Goal: Task Accomplishment & Management: Complete application form

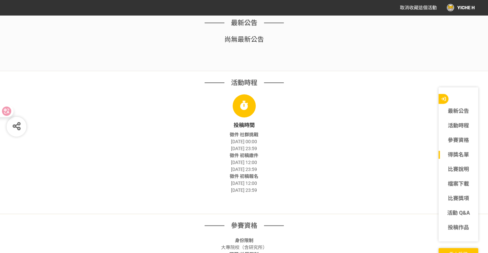
scroll to position [363, 0]
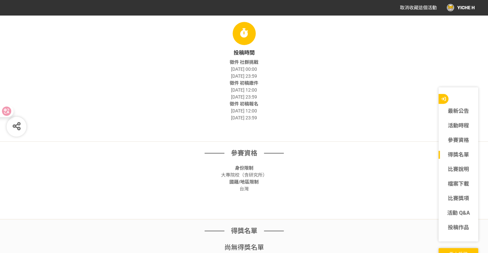
click at [340, 173] on div "身份限制 大專院校（含研究所）" at bounding box center [244, 171] width 330 height 14
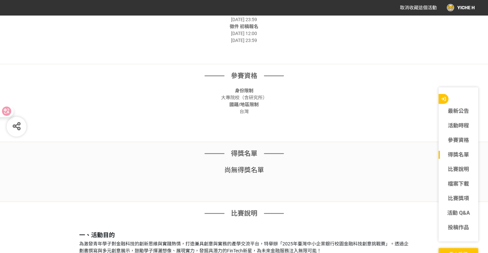
scroll to position [462, 0]
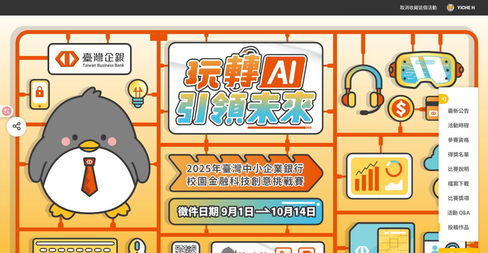
click at [455, 223] on link "投稿作品" at bounding box center [459, 227] width 40 height 8
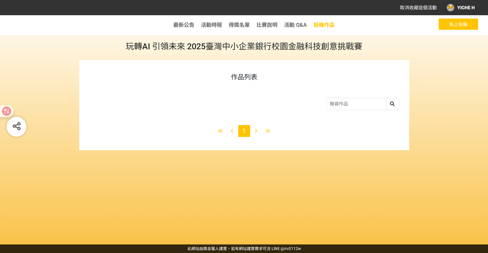
click at [327, 26] on span "投稿作品" at bounding box center [324, 25] width 21 height 6
click at [452, 22] on span "馬上投稿" at bounding box center [458, 24] width 18 height 5
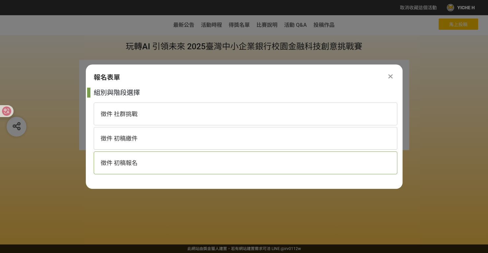
click at [129, 161] on span "徵件 初稿報名" at bounding box center [119, 162] width 37 height 7
select select "185368:185625"
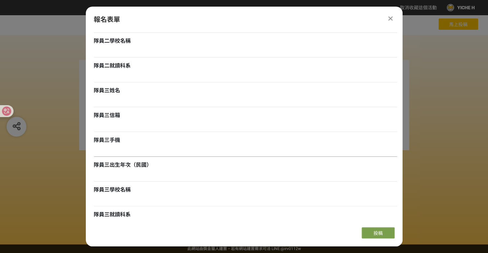
scroll to position [484, 0]
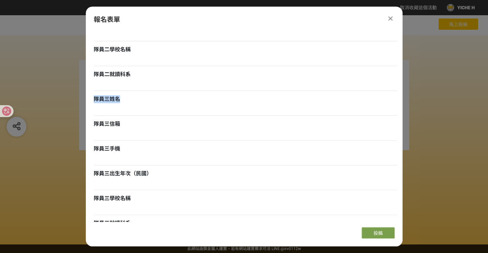
drag, startPoint x: 94, startPoint y: 97, endPoint x: 122, endPoint y: 101, distance: 28.7
click at [123, 101] on div "隊員三姓名" at bounding box center [246, 99] width 304 height 8
copy span "隊員三姓名"
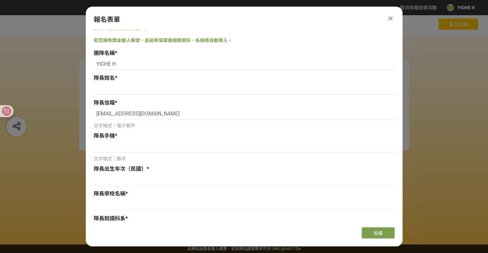
scroll to position [0, 0]
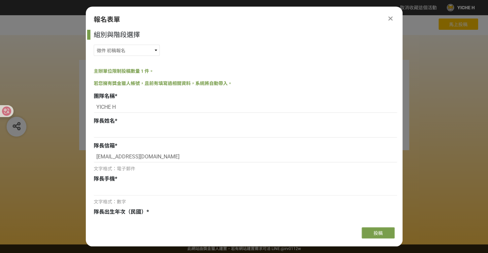
click at [428, 160] on div "作品列表 1" at bounding box center [244, 148] width 488 height 191
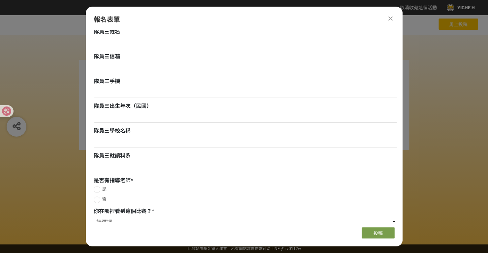
scroll to position [517, 0]
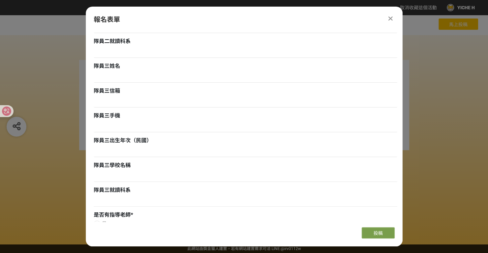
click at [433, 148] on div "作品列表 1" at bounding box center [244, 105] width 488 height 90
click at [394, 14] on div "報名表單 組別與階段選擇 徵件 社群挑戰 徵件 初稿繳件 徵件 初稿報名 主辦單位限制投稿數量 1 件。 若您擁有獎金獵人帳號，且前有填寫過相關資料，系統將自…" at bounding box center [244, 126] width 317 height 239
click at [388, 21] on div at bounding box center [391, 19] width 8 height 8
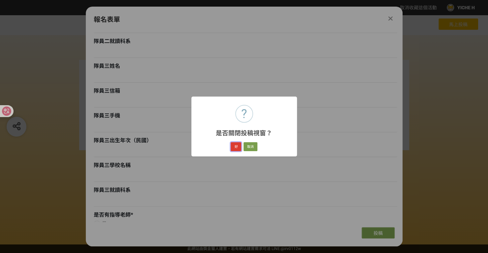
click at [239, 146] on button "好" at bounding box center [236, 146] width 11 height 9
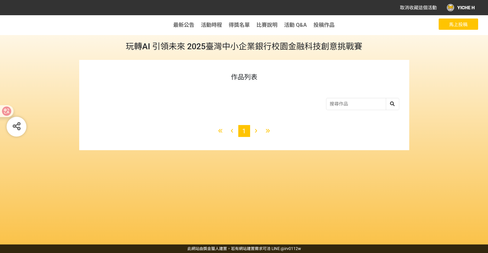
click at [452, 26] on span "馬上投稿" at bounding box center [458, 24] width 18 height 5
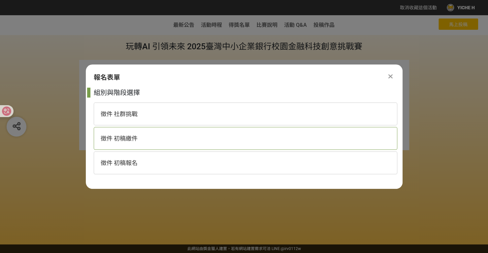
click at [133, 141] on span "徵件 初稿繳件" at bounding box center [119, 138] width 37 height 7
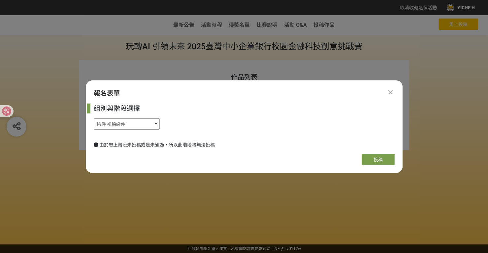
click at [135, 126] on select "徵件 社群挑戰 徵件 初稿繳件 徵件 初稿報名" at bounding box center [127, 123] width 66 height 11
select select "185368:185625"
click at [94, 118] on select "徵件 社群挑戰 徵件 初稿繳件 徵件 初稿報名" at bounding box center [127, 123] width 66 height 11
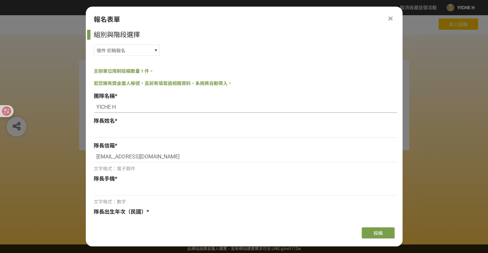
drag, startPoint x: 124, startPoint y: 106, endPoint x: 87, endPoint y: 110, distance: 37.2
click at [87, 110] on div "組別與階段選擇 徵件 社群挑戰 徵件 初稿繳件 徵件 初稿報名 主辦單位限制投稿數量 1 件。 若您擁有獎金獵人帳號，且前有填寫過相關資料，系統將自動帶入。 …" at bounding box center [244, 126] width 317 height 192
paste input "GraphSecure Team"
type input "GraphSecure Team"
click at [125, 128] on input at bounding box center [246, 131] width 304 height 11
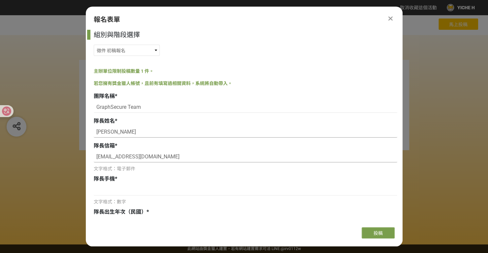
type input "[PERSON_NAME]"
drag, startPoint x: 161, startPoint y: 157, endPoint x: 72, endPoint y: 160, distance: 89.5
click at [72, 160] on div "取消收藏這個活動 YICHE H 此網站由獎金獵人建置，若有網站建置需求 可洽 LINE: @irv0112w 分享 Facebook Line Twitte…" at bounding box center [244, 126] width 488 height 253
type input "[EMAIL_ADDRESS][DOMAIN_NAME]"
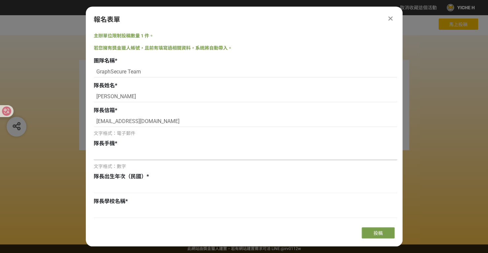
scroll to position [132, 0]
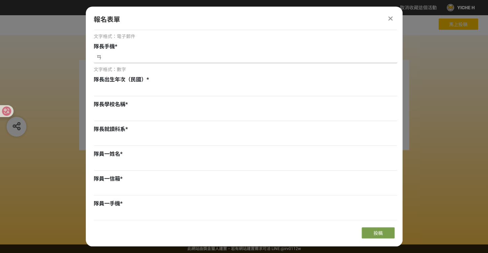
type input "ㄞ"
type input "0937299157"
click at [146, 95] on input at bounding box center [246, 90] width 304 height 11
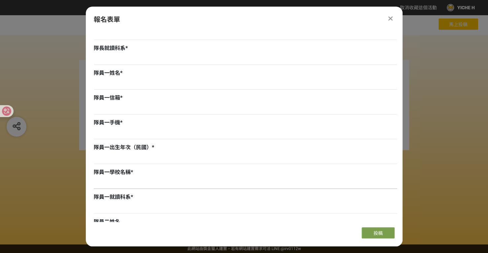
scroll to position [231, 0]
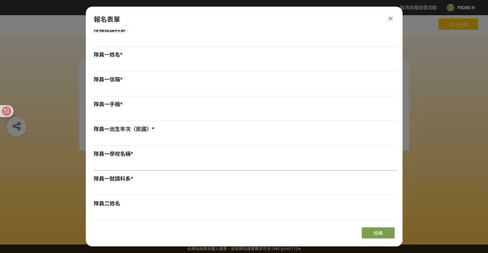
click at [126, 166] on input at bounding box center [246, 164] width 304 height 11
click at [106, 115] on input at bounding box center [246, 115] width 304 height 11
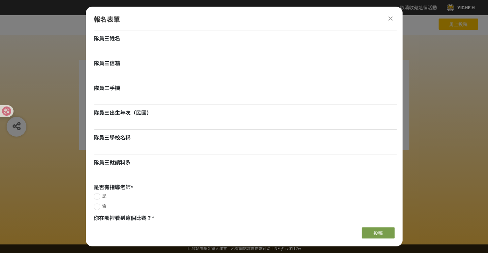
scroll to position [583, 0]
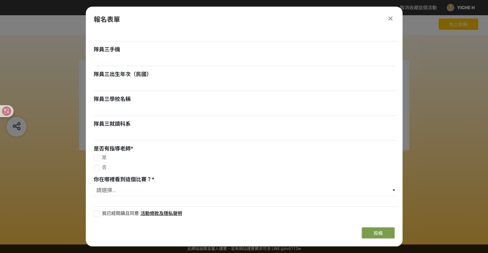
click at [97, 166] on div at bounding box center [97, 167] width 7 height 7
radio input "true"
click at [98, 157] on div at bounding box center [97, 157] width 7 height 7
radio input "true"
radio input "false"
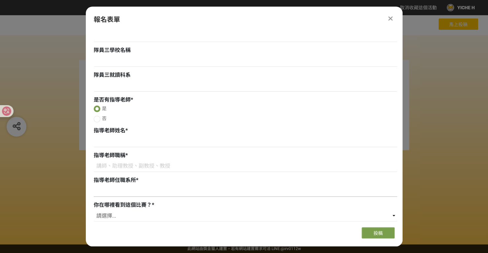
scroll to position [657, 0]
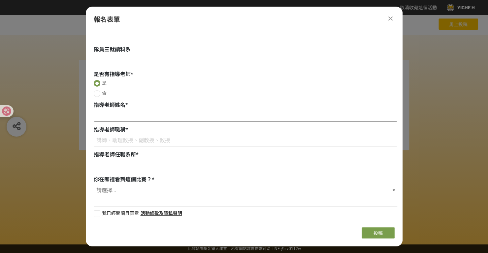
click at [132, 111] on input at bounding box center [246, 115] width 304 height 11
click at [135, 169] on input at bounding box center [246, 165] width 304 height 11
click at [123, 138] on input at bounding box center [246, 140] width 304 height 11
click at [115, 112] on input at bounding box center [246, 115] width 304 height 11
type input "j"
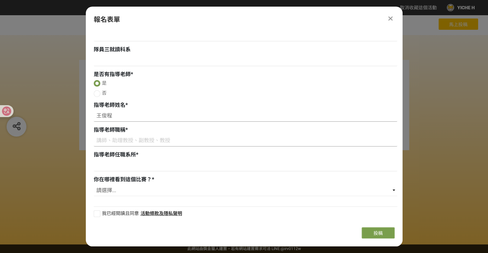
type input "王俊程"
click at [156, 143] on input at bounding box center [246, 140] width 304 height 11
type input "教授"
click at [120, 161] on input at bounding box center [246, 165] width 304 height 11
drag, startPoint x: 134, startPoint y: 154, endPoint x: 89, endPoint y: 149, distance: 45.2
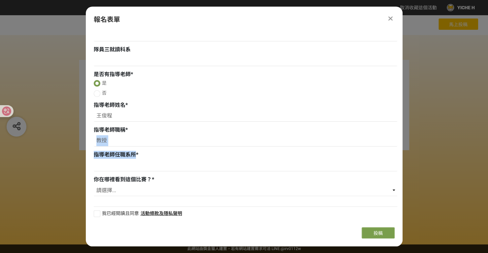
click at [89, 149] on div "組別與階段選擇 徵件 社群挑戰 徵件 初稿繳件 徵件 初稿報名 主辦單位限制投稿數量 1 件。 若您擁有獎金獵人帳號，且前有填寫過相關資料，系統將自動帶入。 …" at bounding box center [244, 126] width 317 height 192
click at [102, 156] on span "指導老師任職系所" at bounding box center [115, 154] width 42 height 6
click at [110, 165] on input at bounding box center [246, 165] width 304 height 11
type input "ㄈ"
type input "過"
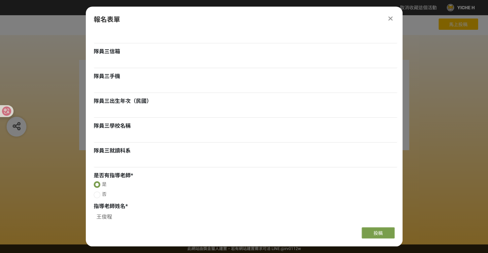
scroll to position [591, 0]
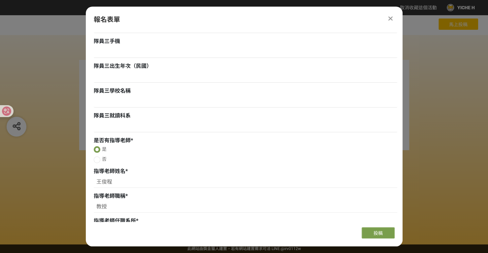
type input "國立[GEOGRAPHIC_DATA]服務科學研究所"
click at [421, 109] on div "作品列表 1" at bounding box center [244, 105] width 488 height 90
drag, startPoint x: 432, startPoint y: 105, endPoint x: 432, endPoint y: 102, distance: 3.3
click at [432, 102] on div "作品列表 1" at bounding box center [244, 105] width 488 height 90
click at [391, 24] on div "報名表單 組別與階段選擇 徵件 社群挑戰 徵件 初稿繳件 徵件 初稿報名 主辦單位限制投稿數量 1 件。 若您擁有獎金獵人帳號，且前有填寫過相關資料，系統將自…" at bounding box center [244, 126] width 317 height 239
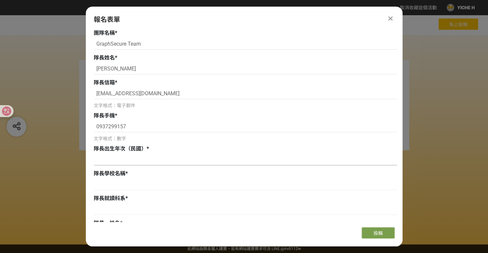
scroll to position [96, 0]
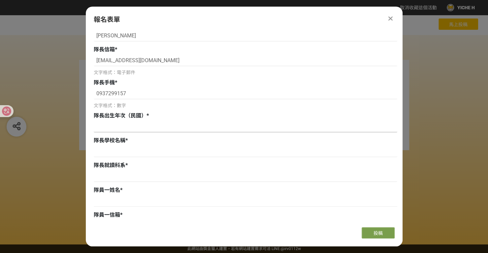
click at [114, 124] on input at bounding box center [246, 126] width 304 height 11
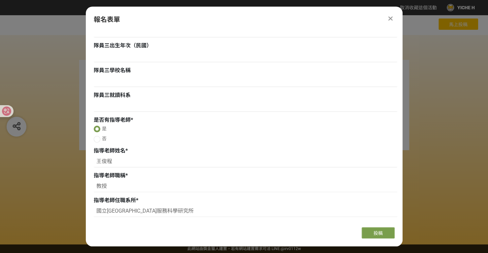
scroll to position [657, 0]
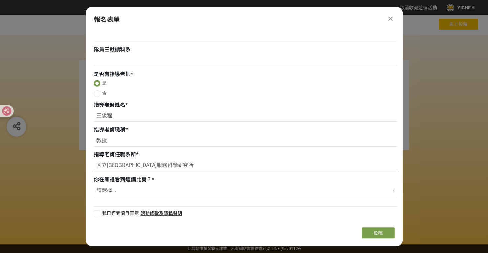
click at [165, 161] on input "國立[GEOGRAPHIC_DATA]服務科學研究所" at bounding box center [246, 165] width 304 height 11
click at [132, 188] on select "請選擇... 獎金獵人網站 Facebook / Instagram 校園講座 / 老師系上推薦 電子郵件 海報 其他" at bounding box center [246, 190] width 304 height 11
select select "獎金獵人網站"
click at [94, 185] on select "請選擇... 獎金獵人網站 Facebook / Instagram 校園講座 / 老師系上推薦 電子郵件 海報 其他" at bounding box center [246, 190] width 304 height 11
drag, startPoint x: 181, startPoint y: 166, endPoint x: 97, endPoint y: 160, distance: 84.4
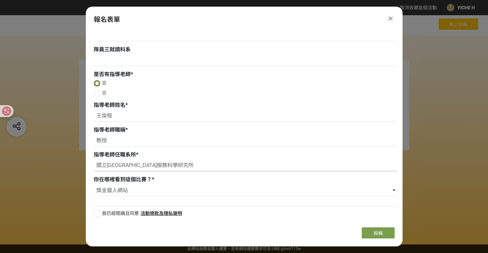
click at [97, 160] on div "指導老師任職系所 * 國立清華大學服務科學研究所" at bounding box center [246, 162] width 304 height 22
drag, startPoint x: 114, startPoint y: 144, endPoint x: 88, endPoint y: 139, distance: 26.2
click at [88, 139] on div "組別與階段選擇 徵件 社群挑戰 徵件 初稿繳件 徵件 初稿報名 主辦單位限制投稿數量 1 件。 若您擁有獎金獵人帳號，且前有填寫過相關資料，系統將自動帶入。 …" at bounding box center [244, 126] width 317 height 192
drag, startPoint x: 114, startPoint y: 115, endPoint x: 96, endPoint y: 115, distance: 17.2
click at [96, 115] on input "王俊程" at bounding box center [246, 115] width 304 height 11
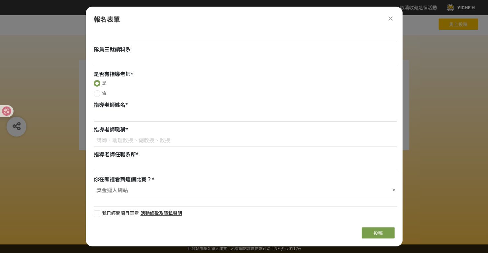
click at [95, 159] on div "指導老師任職系所 *" at bounding box center [246, 162] width 304 height 22
click at [106, 144] on input at bounding box center [246, 140] width 304 height 11
click at [104, 119] on input at bounding box center [246, 115] width 304 height 11
click at [392, 18] on icon at bounding box center [391, 18] width 4 height 7
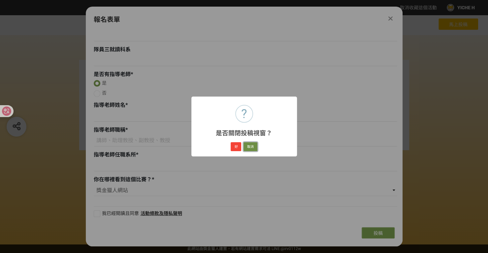
click at [251, 148] on button "取消" at bounding box center [251, 146] width 14 height 9
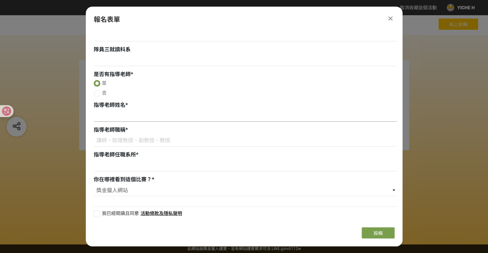
click at [112, 117] on input at bounding box center [246, 115] width 304 height 11
type input "王俊程"
click at [122, 140] on input at bounding box center [246, 140] width 304 height 11
type input "教授"
click at [120, 168] on input at bounding box center [246, 165] width 304 height 11
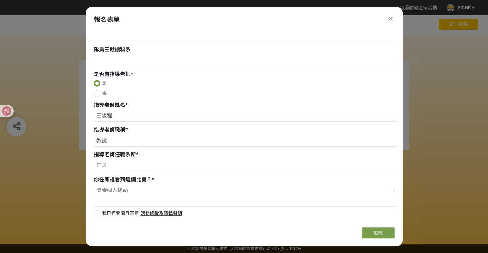
type input "ㄈ"
type input "過"
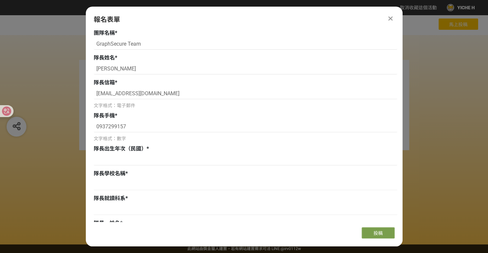
scroll to position [0, 0]
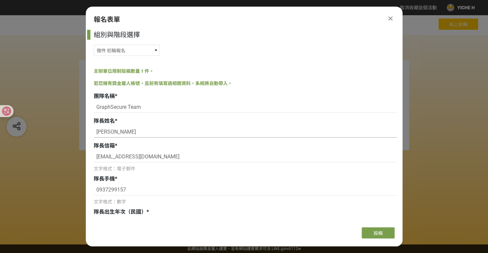
type input "國立[GEOGRAPHIC_DATA]服務科學研究所"
click at [129, 134] on input "[PERSON_NAME]" at bounding box center [246, 131] width 304 height 11
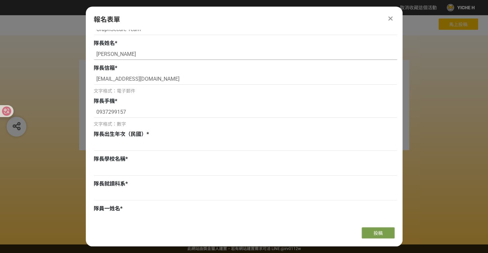
scroll to position [132, 0]
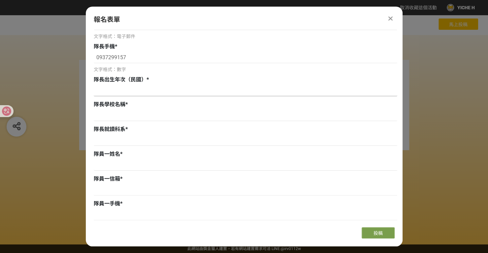
click at [117, 93] on input at bounding box center [246, 90] width 304 height 11
type input "87"
drag, startPoint x: 131, startPoint y: 118, endPoint x: 91, endPoint y: 118, distance: 40.3
click at [91, 118] on div "組別與階段選擇 徵件 社群挑戰 徵件 初稿繳件 徵件 初稿報名 主辦單位限制投稿數量 1 件。 若您擁有獎金獵人帳號，且前有填寫過相關資料，系統將自動帶入。 …" at bounding box center [244, 126] width 317 height 192
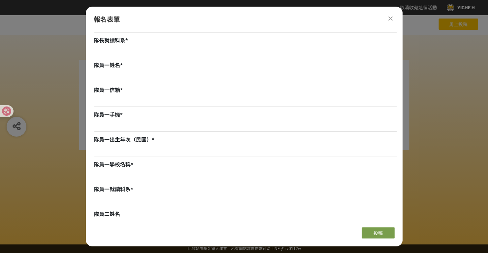
scroll to position [231, 0]
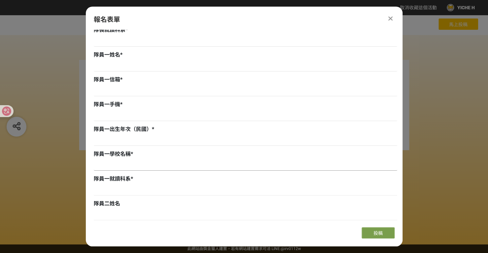
type input "國立[GEOGRAPHIC_DATA]"
click at [100, 166] on input at bounding box center [246, 164] width 304 height 11
paste input "國立[GEOGRAPHIC_DATA]"
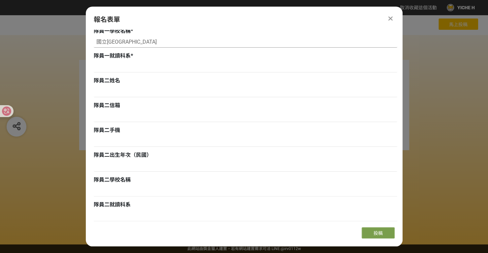
scroll to position [363, 0]
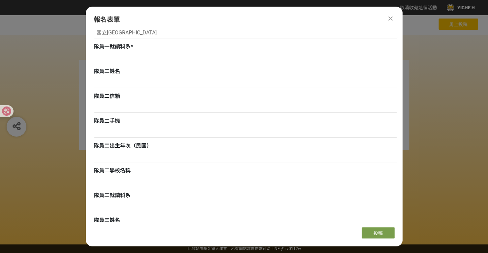
type input "國立[GEOGRAPHIC_DATA]"
click at [106, 185] on input at bounding box center [246, 181] width 304 height 11
paste input "國立[GEOGRAPHIC_DATA]"
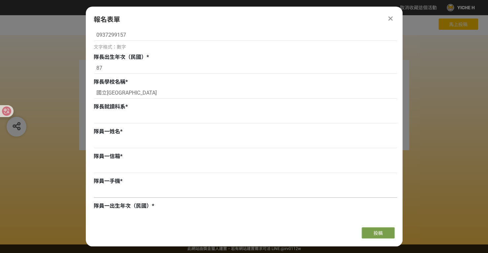
scroll to position [132, 0]
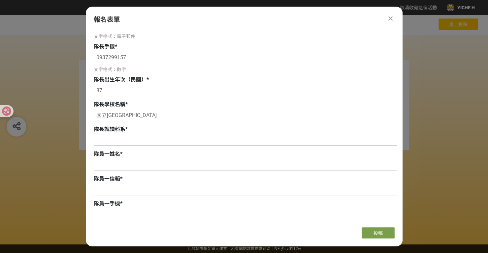
type input "國立[GEOGRAPHIC_DATA]"
click at [103, 140] on input at bounding box center [246, 139] width 304 height 11
drag, startPoint x: 97, startPoint y: 141, endPoint x: 164, endPoint y: 151, distance: 68.1
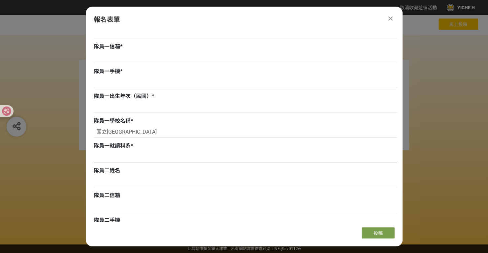
type input "服務科學研究所"
click at [108, 160] on input at bounding box center [246, 156] width 304 height 11
paste input "服務科學研究所"
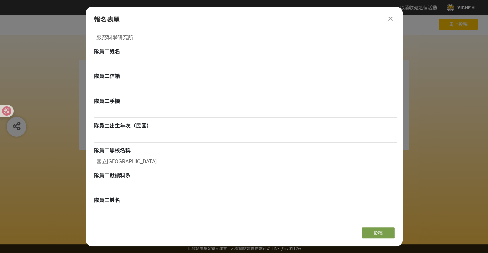
scroll to position [396, 0]
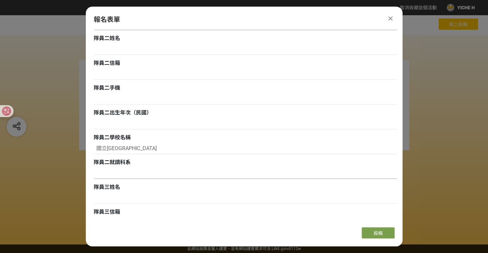
type input "服務科學研究所"
click at [100, 173] on input at bounding box center [246, 172] width 304 height 11
paste input "服務科學研究所"
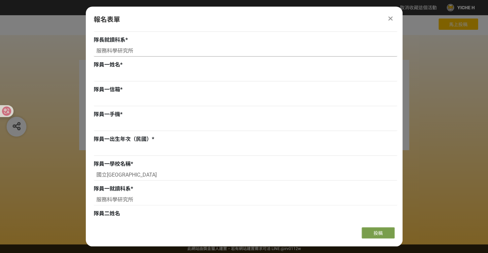
scroll to position [198, 0]
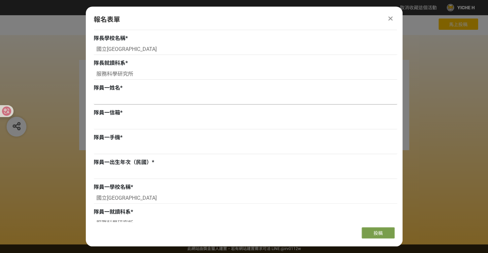
type input "服務科學研究所"
click at [106, 104] on input at bounding box center [246, 98] width 304 height 11
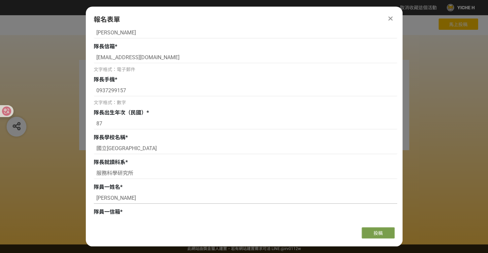
scroll to position [132, 0]
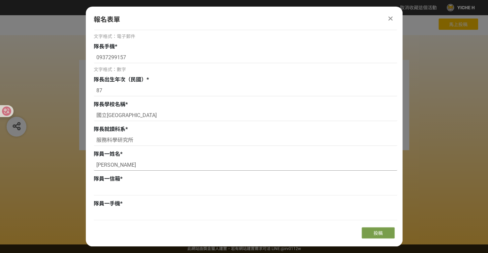
type input "謝"
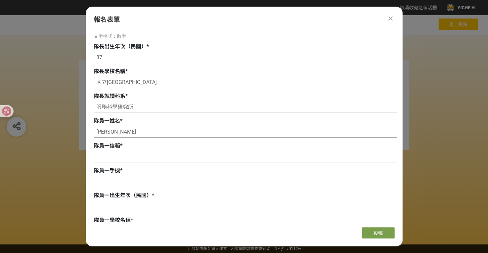
type input "[PERSON_NAME]"
click at [118, 159] on input at bounding box center [246, 156] width 304 height 11
click at [108, 197] on span "隊員一出生年次（民國）" at bounding box center [123, 195] width 58 height 6
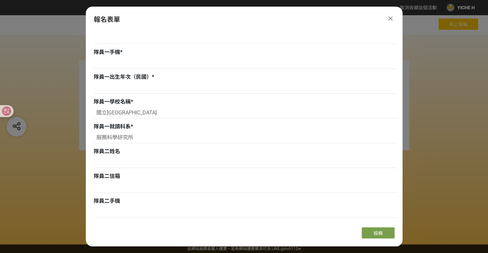
scroll to position [297, 0]
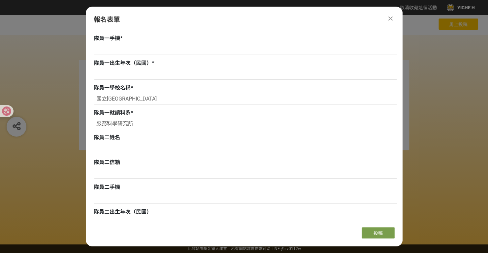
click at [103, 174] on input at bounding box center [246, 172] width 304 height 11
click at [106, 196] on input at bounding box center [246, 197] width 304 height 11
paste input "0902256366"
type input "0902256366"
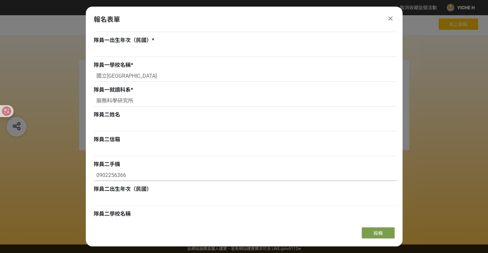
scroll to position [330, 0]
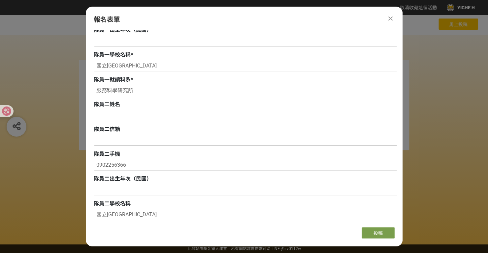
click at [106, 142] on input at bounding box center [246, 139] width 304 height 11
click at [118, 188] on input at bounding box center [246, 189] width 304 height 11
type input "ㄢ"
type input "90"
click at [108, 143] on input at bounding box center [246, 139] width 304 height 11
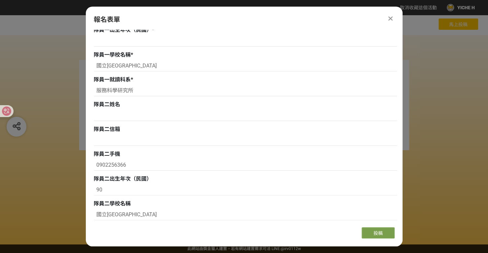
click at [358, 149] on div "團隊名稱 * GraphSecure Team 隊長姓名 * [PERSON_NAME] 隊長信箱 * [EMAIL_ADDRESS][DOMAIN_NAME…" at bounding box center [246, 143] width 304 height 763
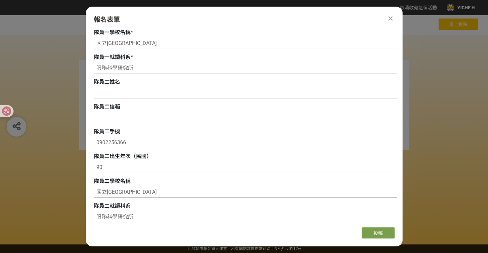
scroll to position [363, 0]
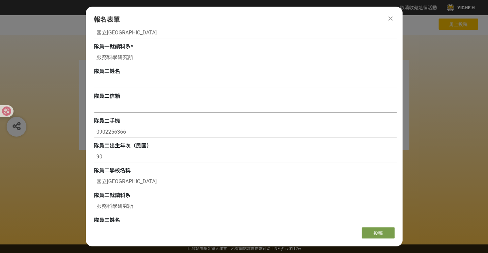
click at [110, 109] on input at bounding box center [246, 106] width 304 height 11
paste input "[EMAIL_ADDRESS][DOMAIN_NAME]"
type input "[EMAIL_ADDRESS][DOMAIN_NAME]"
click at [101, 80] on input at bounding box center [246, 82] width 304 height 11
type input "u"
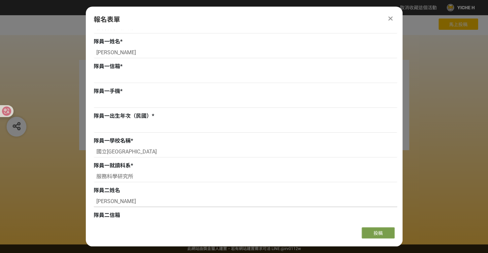
scroll to position [231, 0]
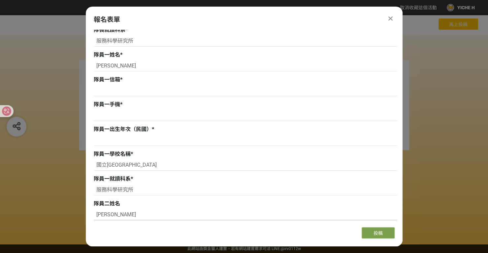
type input "[PERSON_NAME]"
click at [353, 93] on input at bounding box center [246, 90] width 304 height 11
paste input "[EMAIL_ADDRESS][DOMAIN_NAME]"
type input "[EMAIL_ADDRESS][DOMAIN_NAME]"
click at [122, 116] on input at bounding box center [246, 115] width 304 height 11
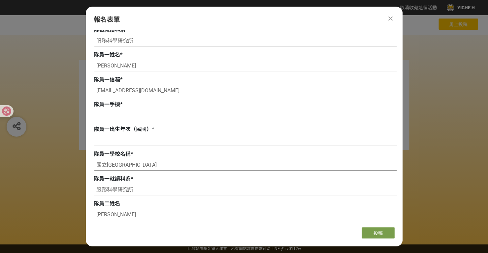
click at [326, 162] on input "國立[GEOGRAPHIC_DATA]" at bounding box center [246, 164] width 304 height 11
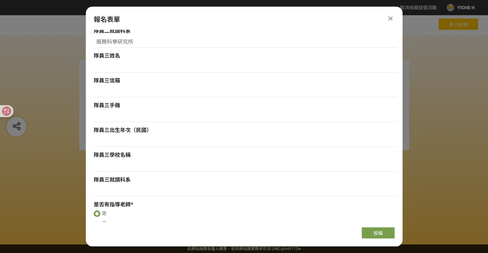
scroll to position [528, 0]
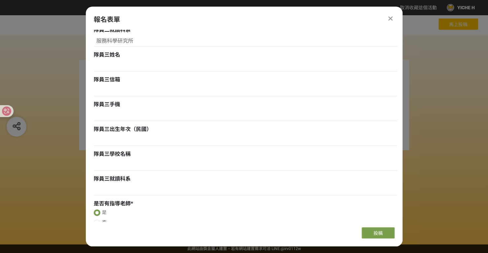
click at [106, 72] on div at bounding box center [246, 66] width 304 height 13
click at [108, 70] on input at bounding box center [246, 65] width 304 height 11
click at [111, 70] on input at bounding box center [246, 65] width 304 height 11
paste input "[PERSON_NAME] 信箱：[EMAIL_ADDRESS][DOMAIN_NAME] 手機：0911019722 出生年：920403 學校：[PERS…"
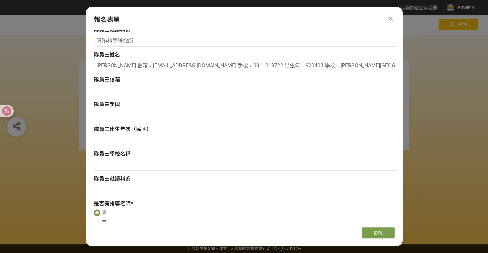
drag, startPoint x: 149, startPoint y: 68, endPoint x: 184, endPoint y: 66, distance: 35.0
click at [184, 66] on input "[PERSON_NAME] 信箱：[EMAIL_ADDRESS][DOMAIN_NAME] 手機：0911019722 出生年：920403 學校：[PERS…" at bounding box center [246, 65] width 304 height 11
type input "[PERSON_NAME] 信箱： 手機：0911019722 出生年：920403 學校：[PERSON_NAME][GEOGRAPHIC_DATA] 科系…"
click at [128, 90] on input at bounding box center [246, 90] width 304 height 11
paste input "[EMAIL_ADDRESS][DOMAIN_NAME]"
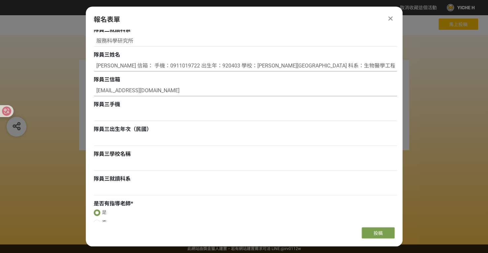
type input "[EMAIL_ADDRESS][DOMAIN_NAME]"
drag, startPoint x: 146, startPoint y: 65, endPoint x: 176, endPoint y: 65, distance: 29.7
click at [176, 65] on input "[PERSON_NAME] 信箱： 手機：0911019722 出生年：920403 學校：[PERSON_NAME][GEOGRAPHIC_DATA] 科系…" at bounding box center [246, 65] width 304 height 11
type input "[PERSON_NAME] 信箱： 手機： 出生年：920403 學校：[PERSON_NAME]交通大學 科系：生物醫學工程學系"
click at [115, 114] on input at bounding box center [246, 115] width 304 height 11
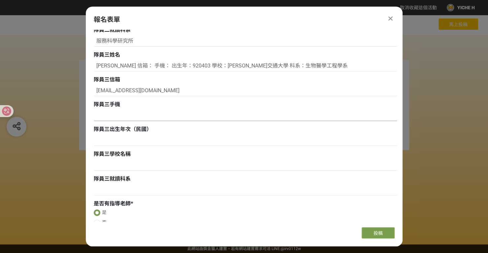
paste input "0911019722"
type input "0911019722"
click at [116, 140] on input at bounding box center [246, 139] width 304 height 11
type input "92"
drag, startPoint x: 202, startPoint y: 65, endPoint x: 236, endPoint y: 65, distance: 34.0
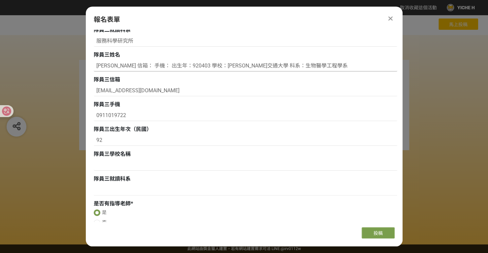
click at [236, 65] on input "[PERSON_NAME] 信箱： 手機： 出生年：920403 學校：[PERSON_NAME]交通大學 科系：生物醫學工程學系" at bounding box center [246, 65] width 304 height 11
click at [111, 164] on input at bounding box center [246, 164] width 304 height 11
paste input "[PERSON_NAME]交通大學"
click at [94, 166] on input "[PERSON_NAME]交通大學" at bounding box center [246, 164] width 304 height 11
type input "國立[PERSON_NAME]交通大學"
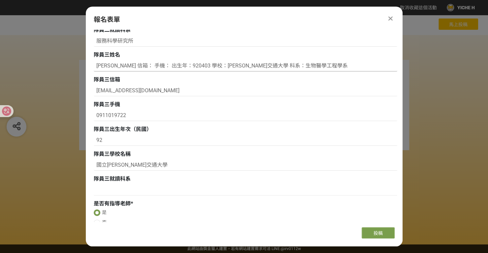
drag, startPoint x: 251, startPoint y: 66, endPoint x: 298, endPoint y: 65, distance: 47.3
click at [299, 64] on input "[PERSON_NAME] 信箱： 手機： 出生年：920403 學校：[PERSON_NAME]交通大學 科系：生物醫學工程學系" at bounding box center [246, 65] width 304 height 11
type input "[PERSON_NAME] 信箱： 手機： 出生年：920403 學校：[PERSON_NAME]交通大學 科系："
click at [138, 190] on input at bounding box center [246, 189] width 304 height 11
paste input "生物醫學工程學系"
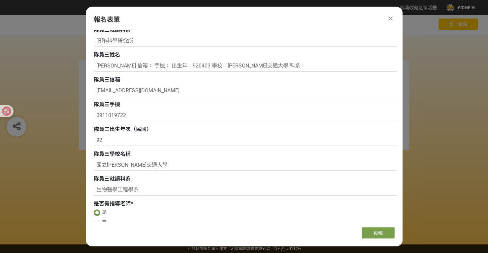
type input "生物醫學工程學系"
drag, startPoint x: 256, startPoint y: 66, endPoint x: 111, endPoint y: 65, distance: 145.6
click at [111, 65] on input "[PERSON_NAME] 信箱： 手機： 出生年：920403 學校：[PERSON_NAME]交通大學 科系：" at bounding box center [246, 65] width 304 height 11
click at [96, 64] on input "[PERSON_NAME]" at bounding box center [246, 65] width 304 height 11
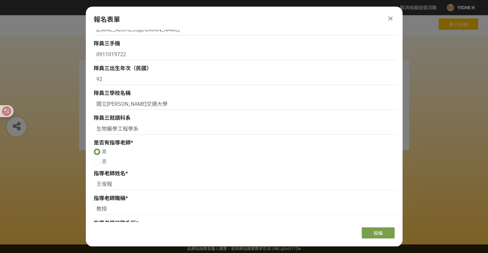
scroll to position [657, 0]
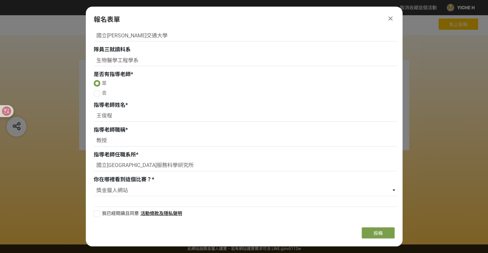
type input "[PERSON_NAME]"
click at [101, 213] on label "我已經閱讀且同意" at bounding box center [116, 213] width 45 height 7
click at [98, 213] on input "我已經閱讀且同意" at bounding box center [96, 213] width 4 height 4
checkbox input "false"
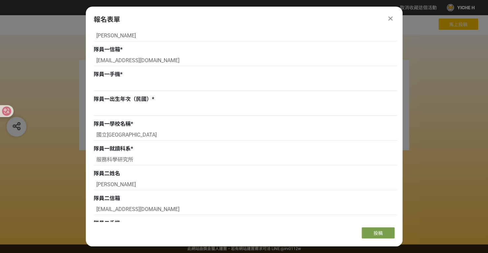
scroll to position [228, 0]
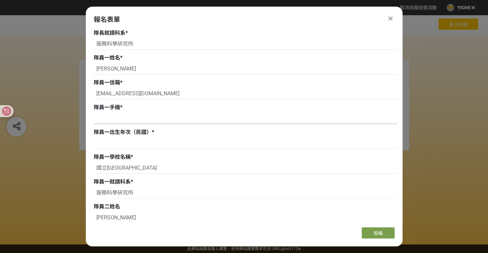
click at [112, 121] on input at bounding box center [246, 118] width 304 height 11
drag, startPoint x: 94, startPoint y: 107, endPoint x: 115, endPoint y: 108, distance: 21.5
click at [115, 108] on span "隊員一手機" at bounding box center [107, 107] width 26 height 6
click at [115, 109] on span "隊員一手機" at bounding box center [107, 107] width 26 height 6
drag, startPoint x: 120, startPoint y: 108, endPoint x: 92, endPoint y: 111, distance: 27.2
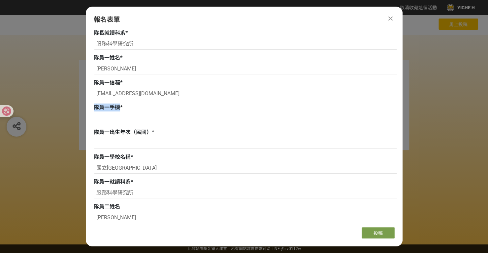
click at [92, 111] on div "組別與階段選擇 徵件 社群挑戰 徵件 初稿繳件 徵件 初稿報名 主辦單位限制投稿數量 1 件。 若您擁有獎金獵人帳號，且前有填寫過相關資料，系統將自動帶入。 …" at bounding box center [244, 126] width 317 height 192
click at [109, 115] on input at bounding box center [246, 118] width 304 height 11
click at [126, 146] on input at bounding box center [246, 142] width 304 height 11
type input "90"
click at [116, 114] on input at bounding box center [246, 118] width 304 height 11
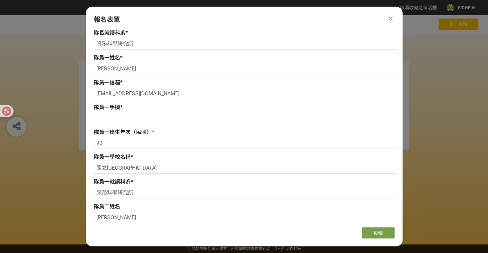
click at [106, 123] on input at bounding box center [246, 118] width 304 height 11
paste input "0903038616"
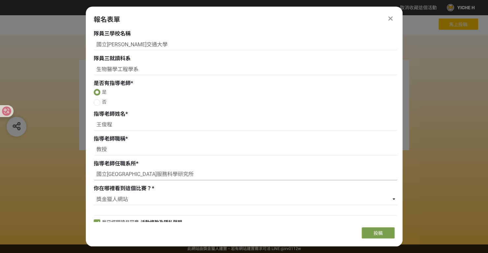
scroll to position [657, 0]
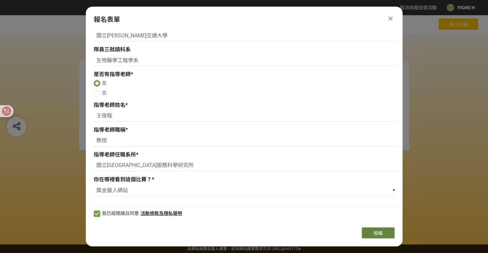
type input "0903038616"
click at [375, 232] on span "投稿" at bounding box center [378, 232] width 9 height 5
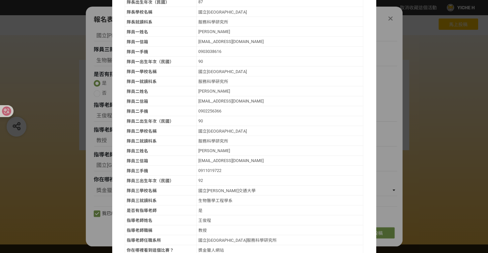
scroll to position [129, 0]
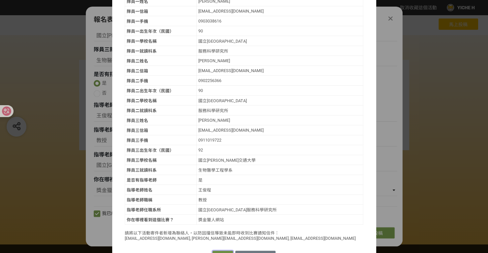
click at [218, 250] on button "確認送出" at bounding box center [223, 254] width 20 height 9
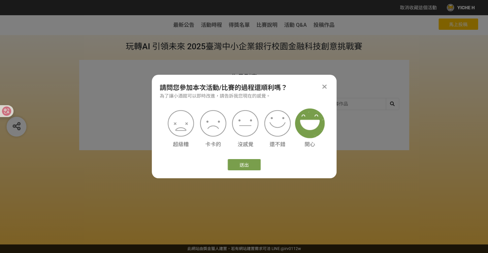
click at [306, 130] on img at bounding box center [310, 123] width 30 height 30
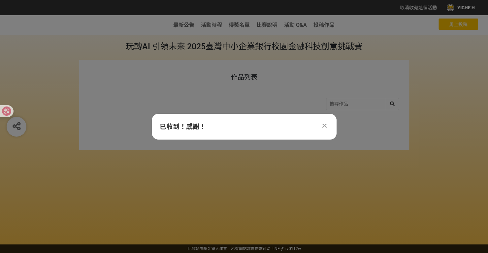
click at [255, 160] on div "作品列表 1" at bounding box center [244, 148] width 488 height 191
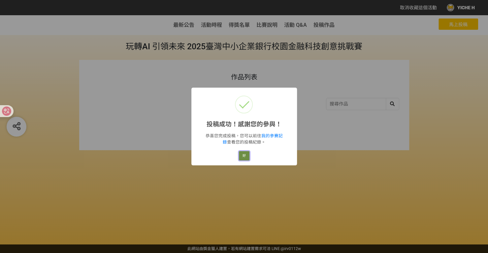
click at [245, 154] on button "好" at bounding box center [244, 155] width 11 height 9
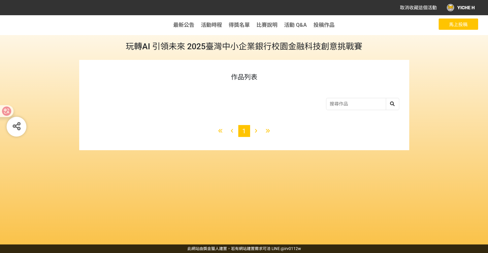
click at [454, 23] on span "馬上投稿" at bounding box center [458, 24] width 18 height 5
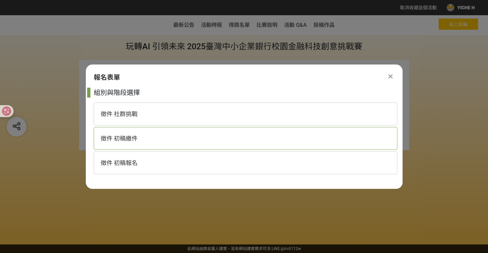
click at [135, 140] on span "徵件 初稿繳件" at bounding box center [119, 138] width 37 height 7
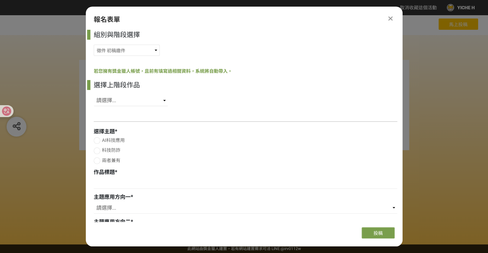
drag, startPoint x: 127, startPoint y: 56, endPoint x: 127, endPoint y: 53, distance: 4.0
click at [127, 55] on div "組別與階段選擇 徵件 社群挑戰 徵件 初稿繳件 徵件 初稿報名" at bounding box center [246, 44] width 304 height 29
click at [127, 53] on select "徵件 社群挑戰 徵件 初稿繳件 徵件 初稿報名" at bounding box center [127, 50] width 66 height 11
select select "185368:185632"
click at [94, 45] on select "徵件 社群挑戰 徵件 初稿繳件 徵件 初稿報名" at bounding box center [127, 50] width 66 height 11
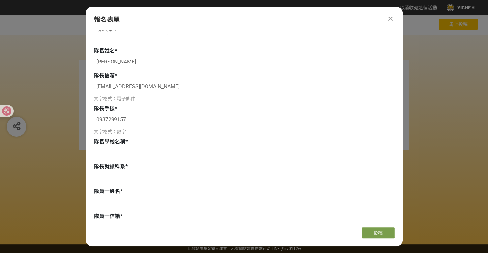
scroll to position [0, 0]
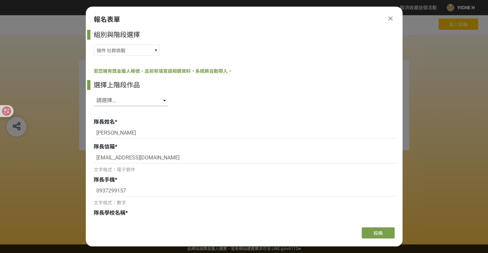
click at [132, 97] on select "請選擇... SID: 350384, 標題: (未知標題)" at bounding box center [131, 100] width 74 height 11
select select "350384"
click at [94, 95] on select "請選擇... SID: 350384, 標題: (未知標題)" at bounding box center [131, 100] width 74 height 11
type input "國立[GEOGRAPHIC_DATA]"
type input "服務科學研究所"
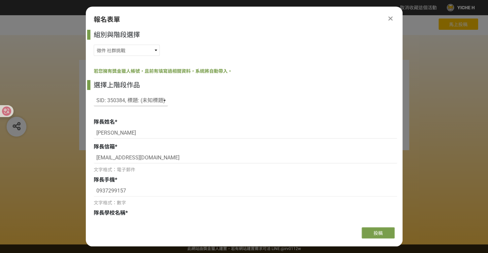
type input "[PERSON_NAME]"
type input "[EMAIL_ADDRESS][DOMAIN_NAME]"
type input "90"
type input "國立[GEOGRAPHIC_DATA]"
type input "服務科學研究所"
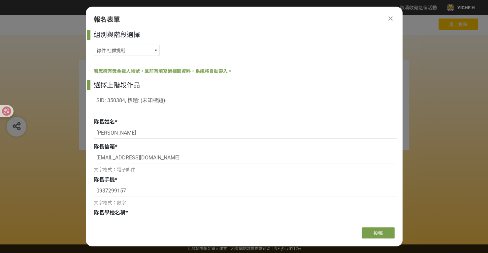
type input "0903038616"
type input "[PERSON_NAME]"
type input "[EMAIL_ADDRESS][DOMAIN_NAME]"
type input "0902256366"
type input "90"
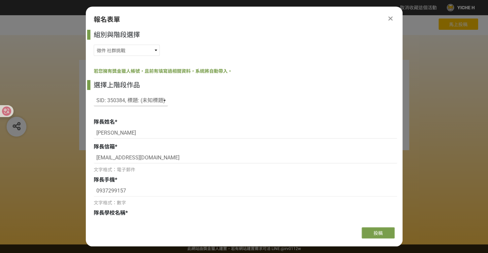
type input "國立[GEOGRAPHIC_DATA]"
type input "服務科學研究所"
type input "[PERSON_NAME]"
type input "[EMAIL_ADDRESS][DOMAIN_NAME]"
type input "0911019722"
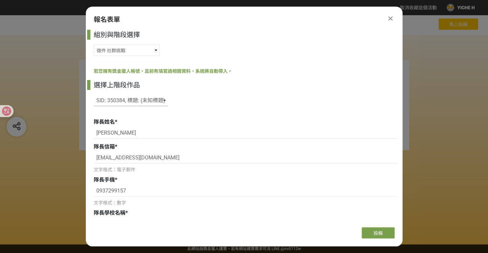
type input "92"
type input "國立[PERSON_NAME]交通大學"
type input "生物醫學工程學系"
radio input "true"
type input "87"
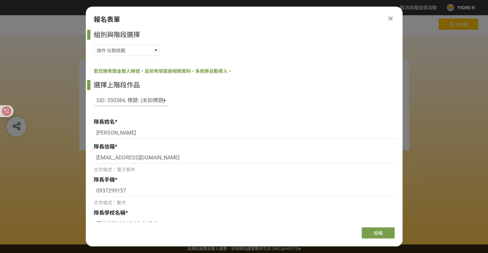
select select "獎金獵人網站"
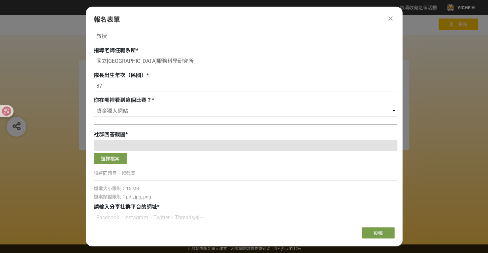
scroll to position [765, 0]
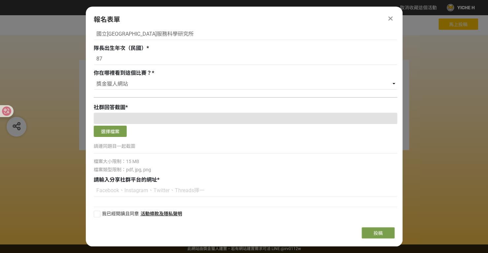
click at [138, 114] on div at bounding box center [246, 118] width 304 height 11
drag, startPoint x: 137, startPoint y: 117, endPoint x: 133, endPoint y: 120, distance: 4.4
click at [135, 119] on div at bounding box center [246, 118] width 304 height 11
click at [180, 192] on input at bounding box center [246, 190] width 304 height 11
click at [461, 116] on div "作品列表 1" at bounding box center [244, 105] width 488 height 90
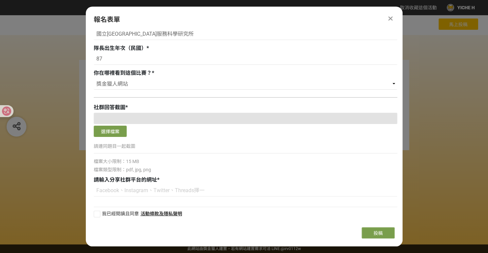
click at [393, 16] on icon at bounding box center [391, 18] width 4 height 7
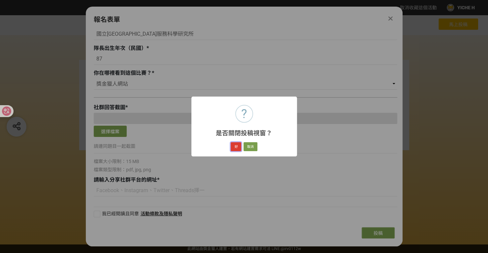
click at [235, 146] on button "好" at bounding box center [236, 146] width 11 height 9
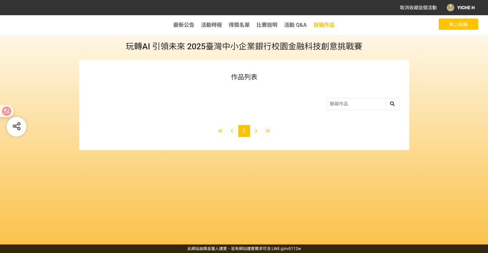
click at [328, 24] on span "投稿作品" at bounding box center [324, 25] width 21 height 6
click at [459, 21] on button "馬上投稿" at bounding box center [459, 23] width 40 height 11
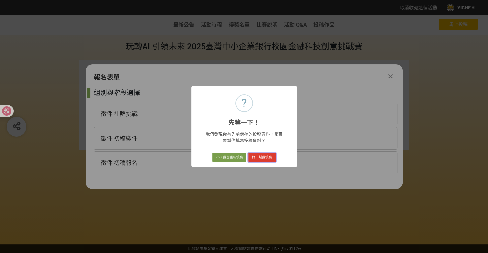
click at [262, 158] on button "好，幫我填寫" at bounding box center [262, 157] width 27 height 9
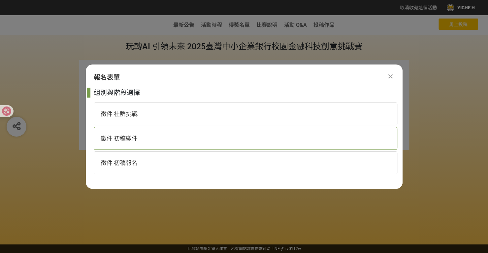
click at [128, 136] on span "徵件 初稿繳件" at bounding box center [119, 138] width 37 height 7
select select "185368:185627"
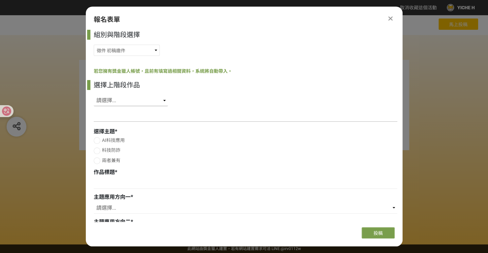
click at [131, 101] on select "請選擇... SID: 350384, 標題: (未知標題)" at bounding box center [131, 100] width 74 height 11
select select "350384"
click at [94, 95] on select "請選擇... SID: 350384, 標題: (未知標題)" at bounding box center [131, 100] width 74 height 11
click at [114, 150] on span "科技防詐" at bounding box center [111, 149] width 18 height 5
click at [98, 150] on input "科技防詐" at bounding box center [96, 150] width 4 height 4
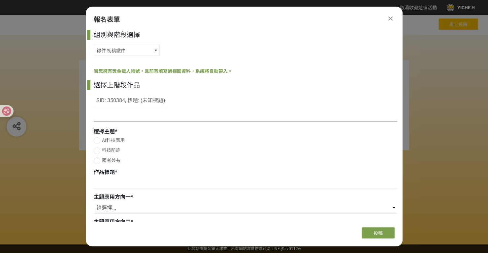
radio input "false"
click at [111, 142] on span "AI科技應用" at bounding box center [113, 139] width 23 height 5
click at [98, 142] on input "AI科技應用" at bounding box center [96, 140] width 4 height 4
radio input "false"
click at [107, 162] on span "兩者兼有" at bounding box center [111, 160] width 18 height 5
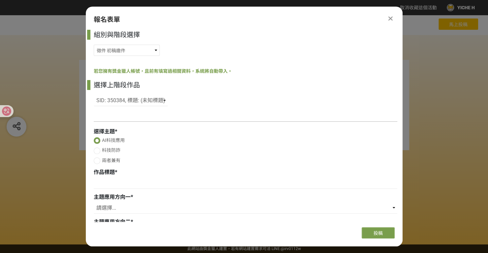
click at [98, 162] on input "兩者兼有" at bounding box center [96, 160] width 4 height 4
radio input "false"
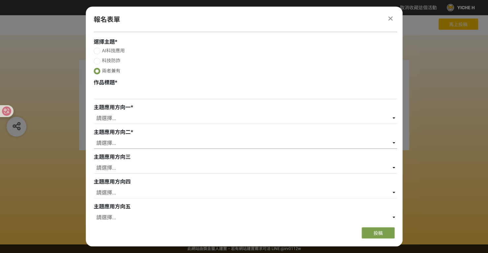
scroll to position [99, 0]
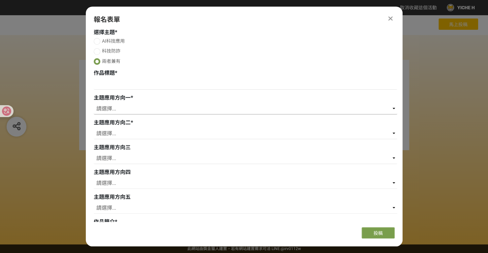
click at [155, 108] on select "請選擇... 存款 個人金融 企業金融 外匯 理財 電子支付 個人網路銀行 企業網路銀行 行動銀行APP 風控法遵 信用卡 內部管理 流程優化 內部訓練 保險…" at bounding box center [246, 108] width 304 height 11
select select "防詐機制"
click at [94, 103] on select "請選擇... 存款 個人金融 企業金融 外匯 理財 電子支付 個人網路銀行 企業網路銀行 行動銀行APP 風控法遵 信用卡 內部管理 流程優化 內部訓練 保險…" at bounding box center [246, 108] width 304 height 11
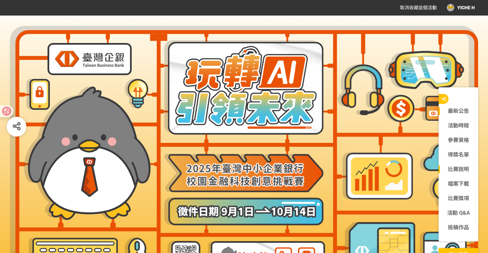
click at [454, 174] on div "比賽說明" at bounding box center [459, 169] width 40 height 15
click at [454, 171] on link "比賽說明" at bounding box center [459, 169] width 40 height 8
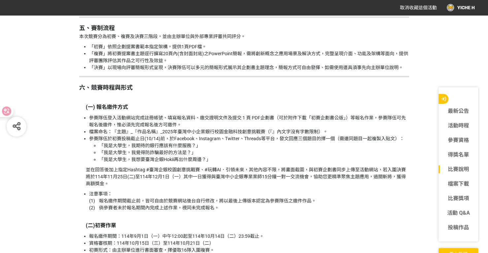
scroll to position [841, 0]
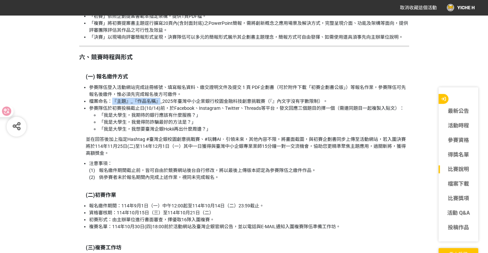
drag, startPoint x: 111, startPoint y: 101, endPoint x: 157, endPoint y: 102, distance: 46.3
click at [157, 102] on li "檔案命名：『主題』_『作品名稱』_2025年臺灣中小企業銀行校園金融科技創意挑戰賽（『』內文字沒有字數限制）。" at bounding box center [249, 101] width 320 height 7
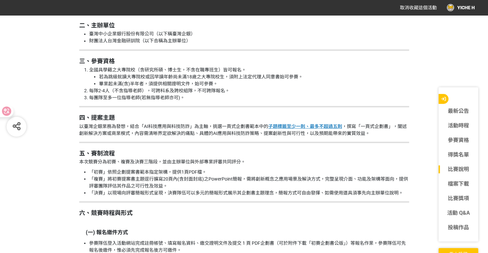
scroll to position [676, 0]
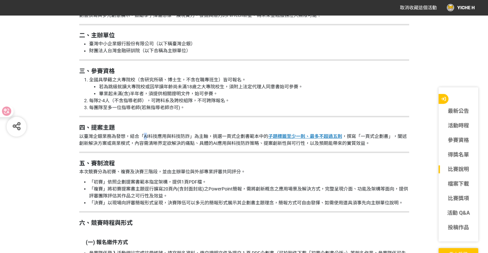
click at [147, 135] on p "以臺灣企銀業務為發想，結合「AI科技應用與科技防詐」為主軸，挑選一頁式企劃書範本中的 子題標籤至少一則、最多不超過五則 ，撰寫「一頁式企劃書」，闡述創新解決方…" at bounding box center [244, 139] width 330 height 14
click at [146, 135] on p "以臺灣企銀業務為發想，結合「AI科技應用與科技防詐」為主軸，挑選一頁式企劃書範本中的 子題標籤至少一則、最多不超過五則 ，撰寫「一頁式企劃書」，闡述創新解決方…" at bounding box center [244, 139] width 330 height 14
drag, startPoint x: 143, startPoint y: 136, endPoint x: 189, endPoint y: 137, distance: 45.3
click at [189, 137] on p "以臺灣企銀業務為發想，結合「AI科技應用與科技防詐」為主軸，挑選一頁式企劃書範本中的 子題標籤至少一則、最多不超過五則 ，撰寫「一頁式企劃書」，闡述創新解決方…" at bounding box center [244, 139] width 330 height 14
copy p "AI科技應用與科技防詐"
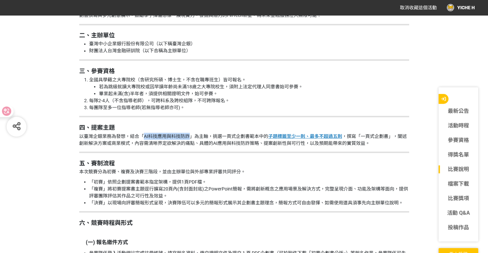
scroll to position [742, 0]
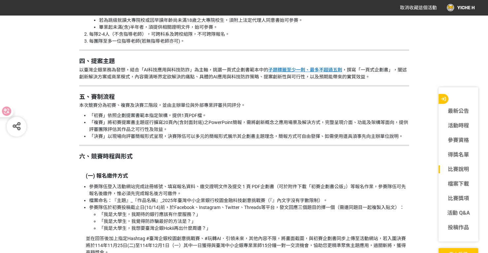
click at [134, 124] on li "「複賽」將初賽提案書主題逕行擴寫20頁內(含封面封底)之PowerPoint簡報，需將創新概念之應用場景及解決方式，完整呈現介面、功能及架構等面向，提供評審團…" at bounding box center [249, 126] width 320 height 14
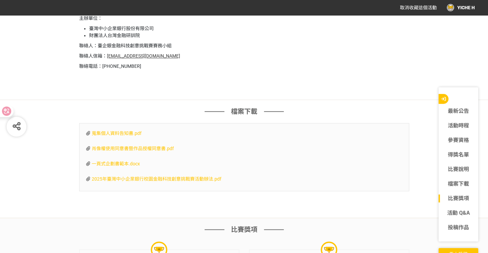
scroll to position [1898, 0]
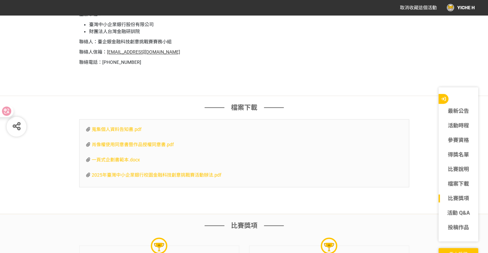
click at [108, 157] on span "一頁式企劃書範本.docx" at bounding box center [116, 159] width 48 height 5
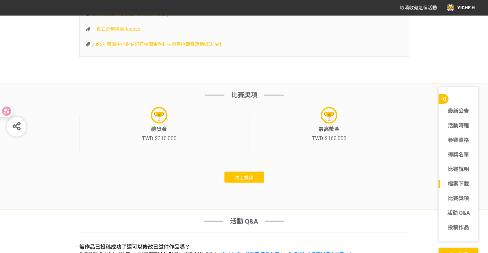
scroll to position [2063, 0]
